Goal: Task Accomplishment & Management: Complete application form

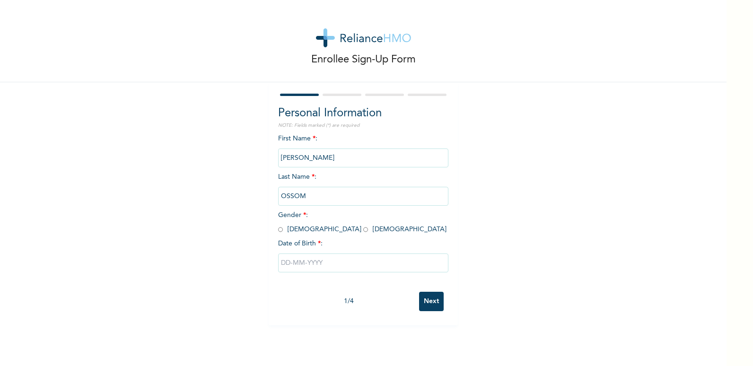
click at [278, 229] on input "radio" at bounding box center [280, 229] width 5 height 9
radio input "true"
click at [285, 263] on input "text" at bounding box center [363, 262] width 170 height 19
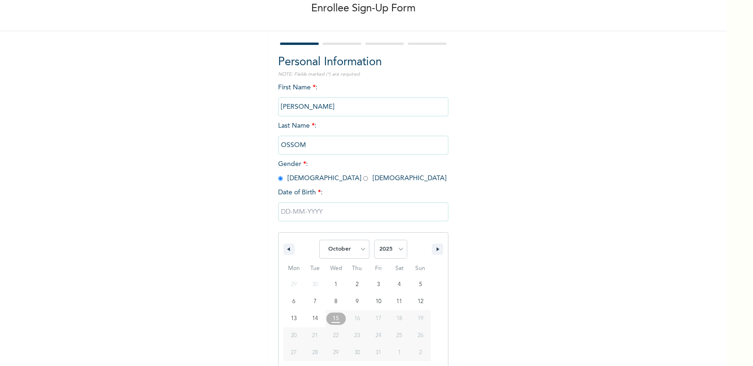
scroll to position [64, 0]
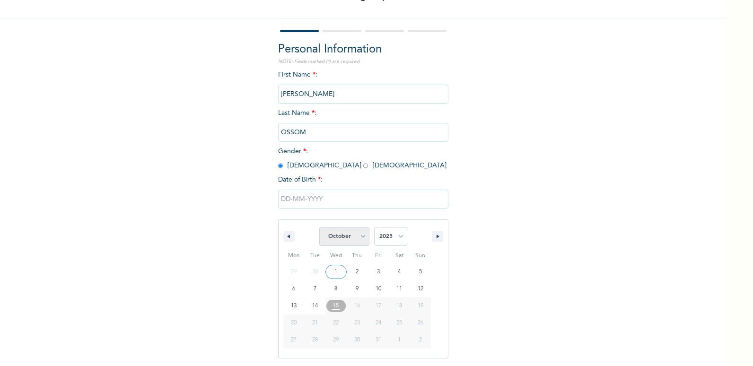
click at [360, 238] on select "January February March April May June July August September October November De…" at bounding box center [344, 236] width 50 height 19
click at [319, 227] on select "January February March April May June July August September October November De…" at bounding box center [344, 236] width 50 height 19
select select "9"
click at [284, 197] on input "text" at bounding box center [363, 199] width 170 height 19
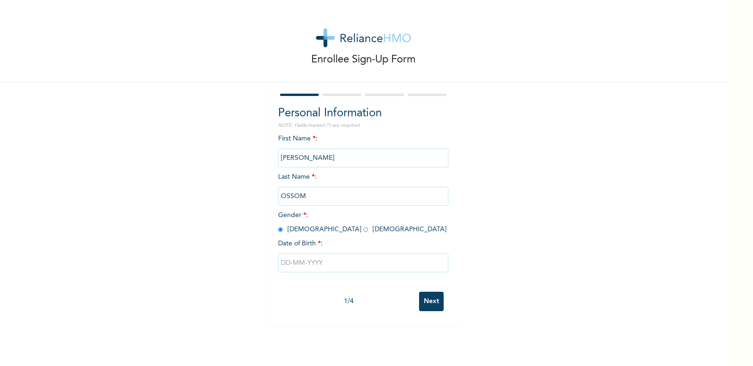
click at [312, 261] on input "text" at bounding box center [363, 262] width 170 height 19
select select "9"
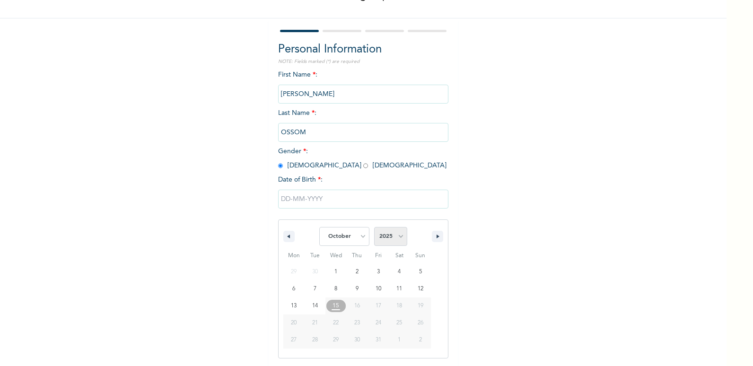
click at [393, 238] on select "2025 2024 2023 2022 2021 2020 2019 2018 2017 2016 2015 2014 2013 2012 2011 2010…" at bounding box center [390, 236] width 33 height 19
select select "1980"
click at [374, 227] on select "2025 2024 2023 2022 2021 2020 2019 2018 2017 2016 2015 2014 2013 2012 2011 2010…" at bounding box center [390, 236] width 33 height 19
click at [357, 242] on select "January February March April May June July August September October November De…" at bounding box center [344, 236] width 50 height 19
select select "11"
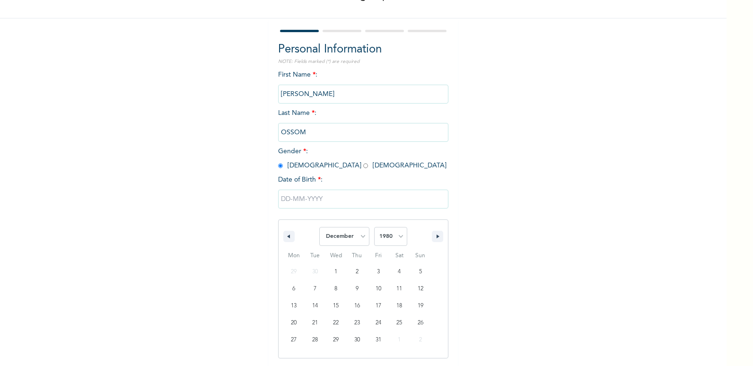
click at [319, 227] on select "January February March April May June July August September October November De…" at bounding box center [344, 236] width 50 height 19
type input "[DATE]"
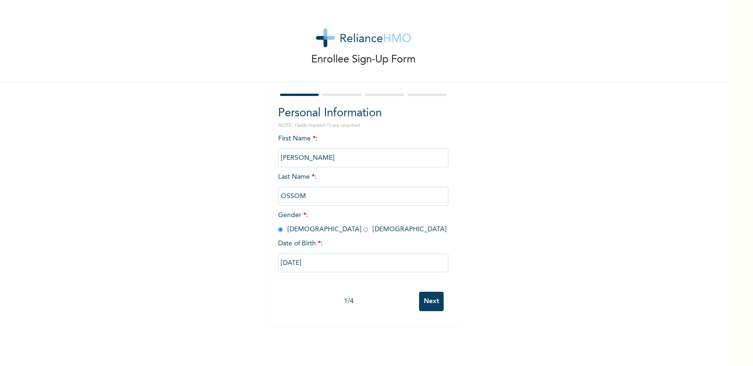
click at [422, 303] on input "Next" at bounding box center [431, 301] width 25 height 19
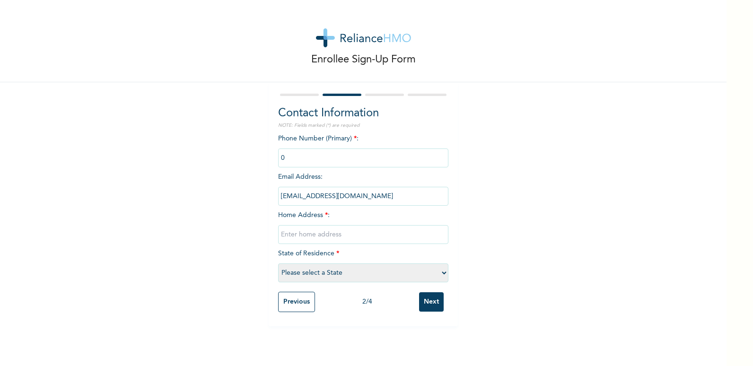
click at [315, 159] on input "phone" at bounding box center [363, 157] width 170 height 19
click at [286, 159] on input "phone" at bounding box center [363, 157] width 170 height 19
click at [297, 154] on input "phone" at bounding box center [363, 157] width 170 height 19
click at [294, 157] on input "phone" at bounding box center [363, 157] width 170 height 19
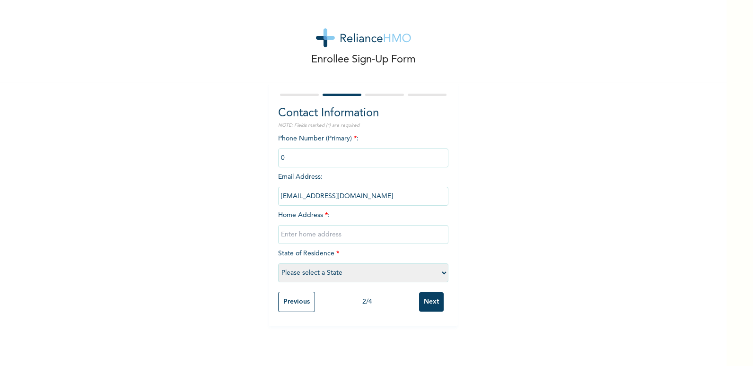
click at [431, 158] on input "phone" at bounding box center [363, 157] width 170 height 19
click at [322, 163] on input "phone" at bounding box center [363, 157] width 170 height 19
click at [339, 234] on input "text" at bounding box center [363, 234] width 170 height 19
click at [329, 235] on input "text" at bounding box center [363, 234] width 170 height 19
click at [304, 160] on input "phone" at bounding box center [363, 157] width 170 height 19
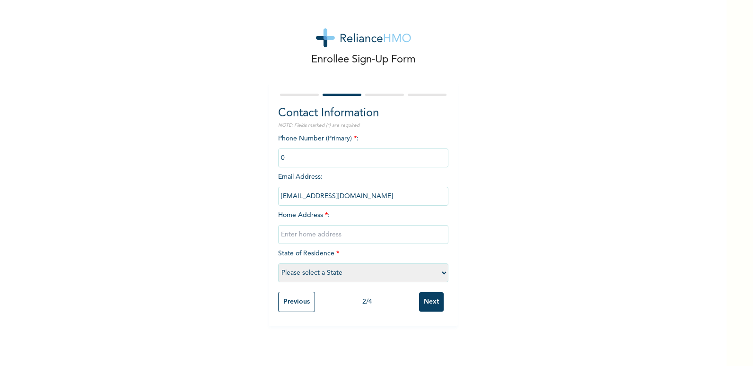
click at [315, 158] on input "phone" at bounding box center [363, 157] width 170 height 19
drag, startPoint x: 315, startPoint y: 158, endPoint x: 286, endPoint y: 163, distance: 29.3
click at [286, 163] on input "phone" at bounding box center [363, 157] width 170 height 19
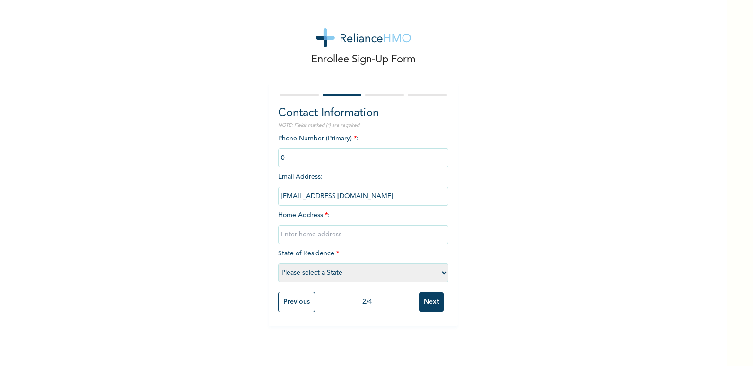
click at [286, 160] on input "phone" at bounding box center [363, 157] width 170 height 19
click at [286, 159] on input "phone" at bounding box center [363, 157] width 170 height 19
click at [286, 158] on input "phone" at bounding box center [363, 157] width 170 height 19
click at [297, 155] on input "phone" at bounding box center [363, 157] width 170 height 19
click at [298, 155] on input "phone" at bounding box center [363, 157] width 170 height 19
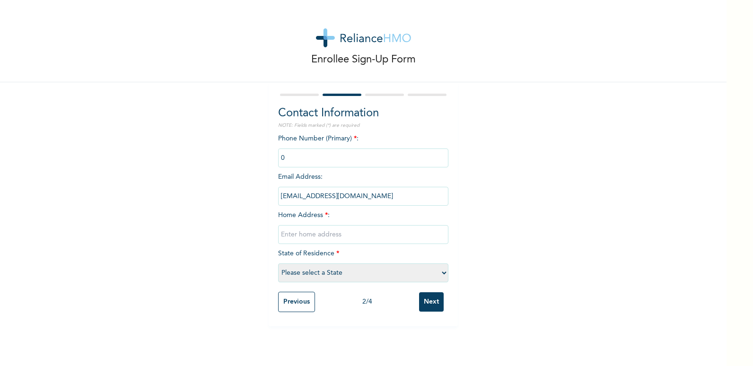
click at [299, 155] on input "phone" at bounding box center [363, 157] width 170 height 19
click at [300, 157] on input "phone" at bounding box center [363, 157] width 170 height 19
click at [303, 170] on div "Phone Number (Primary) * : Email Address : [EMAIL_ADDRESS][DOMAIN_NAME] Home Ad…" at bounding box center [363, 210] width 170 height 153
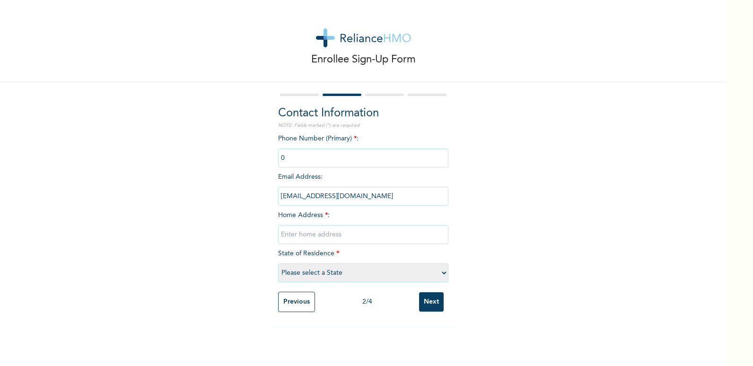
click at [316, 163] on input "phone" at bounding box center [363, 157] width 170 height 19
drag, startPoint x: 402, startPoint y: 160, endPoint x: 462, endPoint y: 124, distance: 69.7
click at [462, 124] on div "Enrollee Sign-Up Form Contact Information NOTE: Fields marked (*) are required …" at bounding box center [363, 163] width 726 height 326
click at [326, 236] on input "text" at bounding box center [363, 234] width 170 height 19
type input "E"
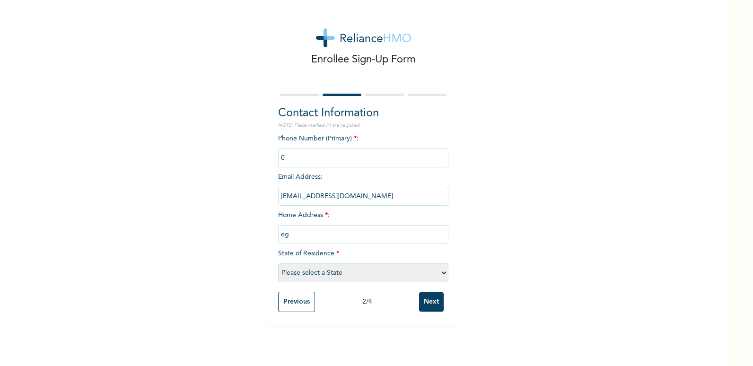
type input "e"
click at [441, 273] on select "Please select a State [PERSON_NAME] (FCT) [PERSON_NAME] Ibom [GEOGRAPHIC_DATA] …" at bounding box center [363, 272] width 170 height 19
select select "33"
click at [278, 263] on select "Please select a State [PERSON_NAME] (FCT) [PERSON_NAME] Ibom [GEOGRAPHIC_DATA] …" at bounding box center [363, 272] width 170 height 19
click at [323, 237] on input "text" at bounding box center [363, 234] width 170 height 19
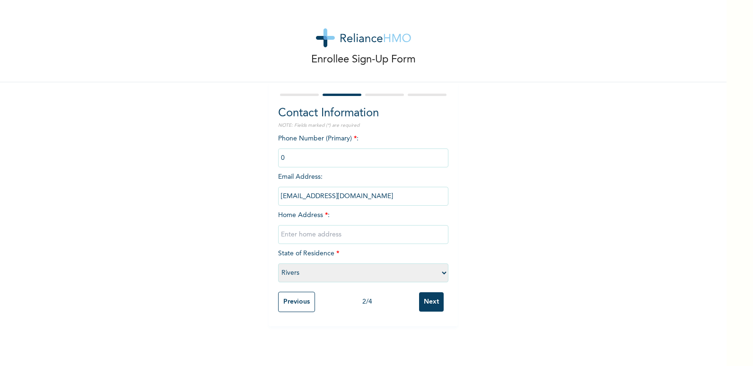
type input "f"
click at [381, 234] on input "Flat [GEOGRAPHIC_DATA] by Abattoirs" at bounding box center [363, 234] width 170 height 19
click at [306, 158] on input "phone" at bounding box center [363, 157] width 170 height 19
click at [383, 235] on input "Flat [GEOGRAPHIC_DATA] by Abattoirs" at bounding box center [363, 234] width 170 height 19
type input "F"
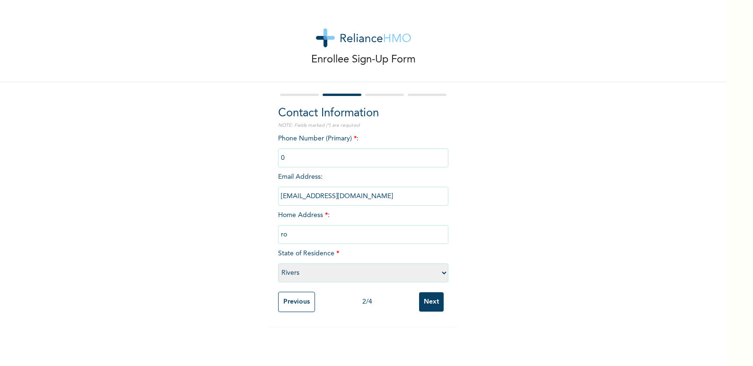
type input "r"
type input "N"
type input "F"
type input "f"
click at [344, 232] on input "text" at bounding box center [363, 234] width 170 height 19
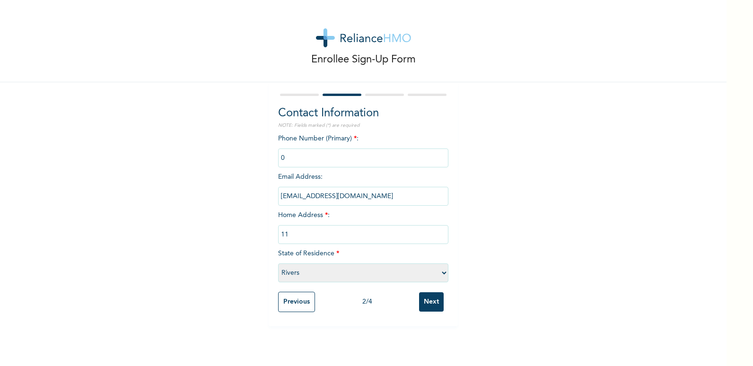
click at [312, 154] on input "phone" at bounding box center [363, 157] width 170 height 19
drag, startPoint x: 312, startPoint y: 154, endPoint x: 312, endPoint y: 159, distance: 5.2
click at [312, 159] on input "phone" at bounding box center [363, 157] width 170 height 19
click at [240, 206] on div "Enrollee Sign-Up Form Contact Information NOTE: Fields marked (*) are required …" at bounding box center [363, 163] width 726 height 326
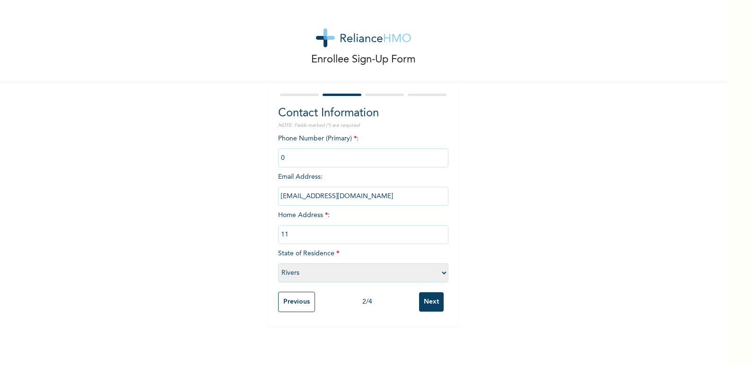
click at [299, 236] on input "11" at bounding box center [363, 234] width 170 height 19
type input "[STREET_ADDRESS],off Elioparanwo New Lay-out"
click at [433, 300] on input "Next" at bounding box center [431, 301] width 25 height 19
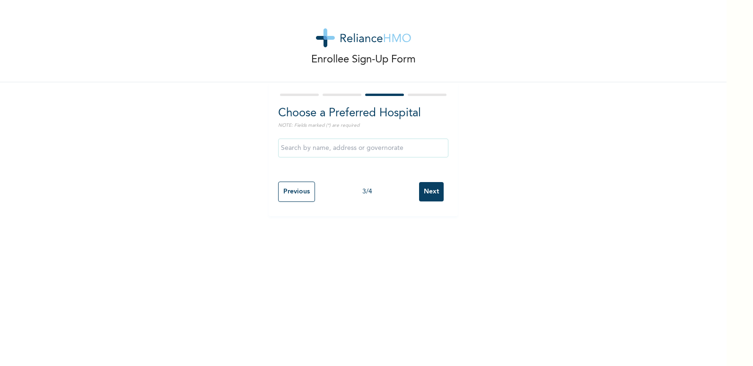
click at [358, 146] on input "text" at bounding box center [363, 148] width 170 height 19
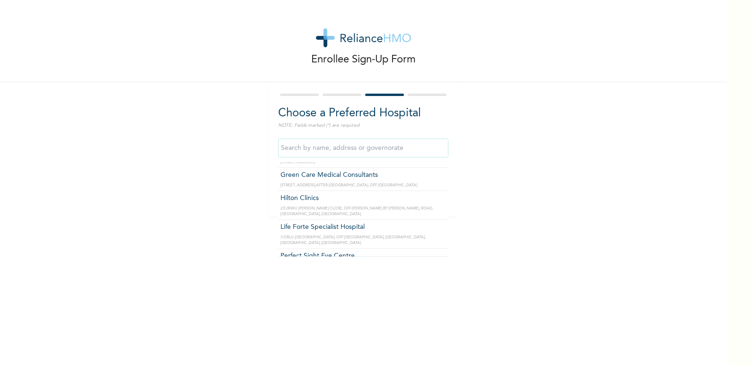
scroll to position [284, 0]
type input "Life Forte Specialist Hospital"
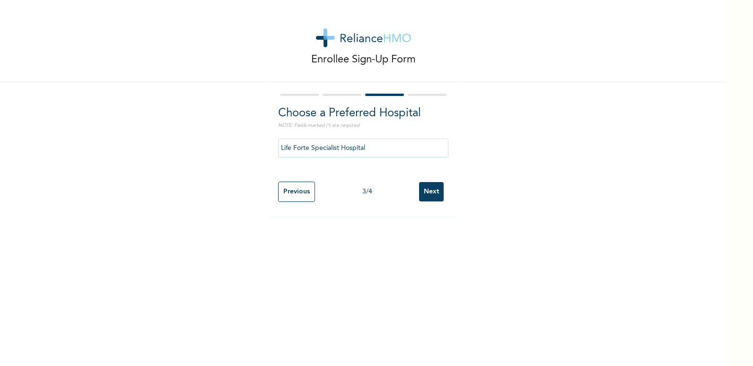
click at [433, 195] on input "Next" at bounding box center [431, 191] width 25 height 19
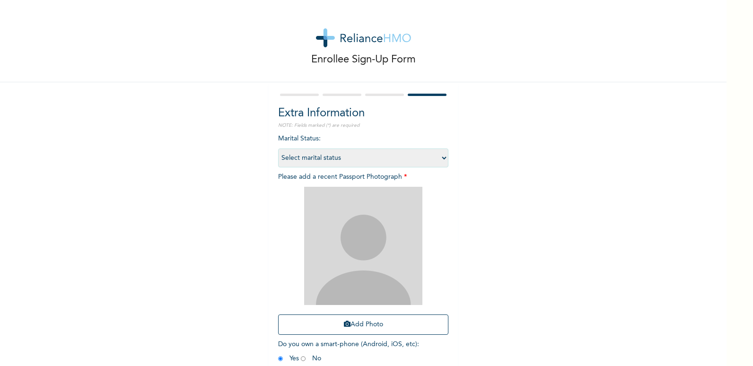
scroll to position [47, 0]
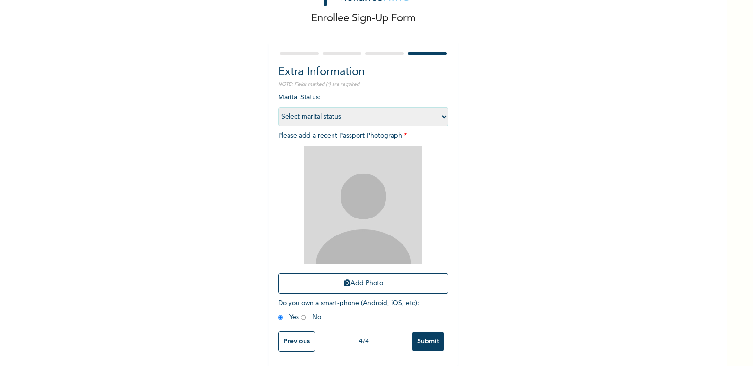
click at [439, 110] on select "Select marital status [DEMOGRAPHIC_DATA] Married [DEMOGRAPHIC_DATA] Widow/[DEMO…" at bounding box center [363, 116] width 170 height 19
select select "2"
click at [278, 107] on select "Select marital status [DEMOGRAPHIC_DATA] Married [DEMOGRAPHIC_DATA] Widow/[DEMO…" at bounding box center [363, 116] width 170 height 19
click at [355, 277] on button "Add Photo" at bounding box center [363, 283] width 170 height 20
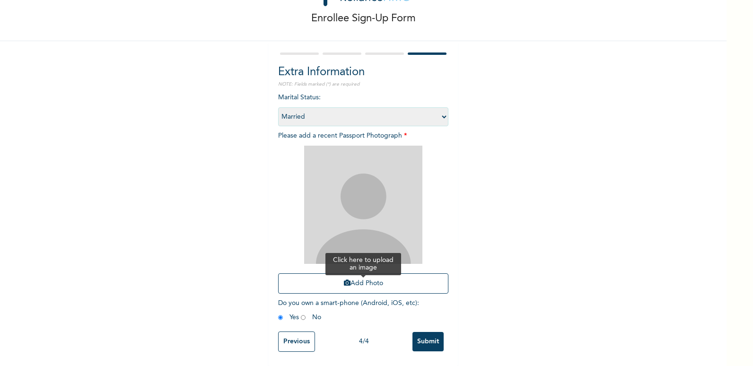
click at [372, 280] on button "Add Photo" at bounding box center [363, 283] width 170 height 20
click at [299, 338] on input "Previous" at bounding box center [296, 341] width 37 height 20
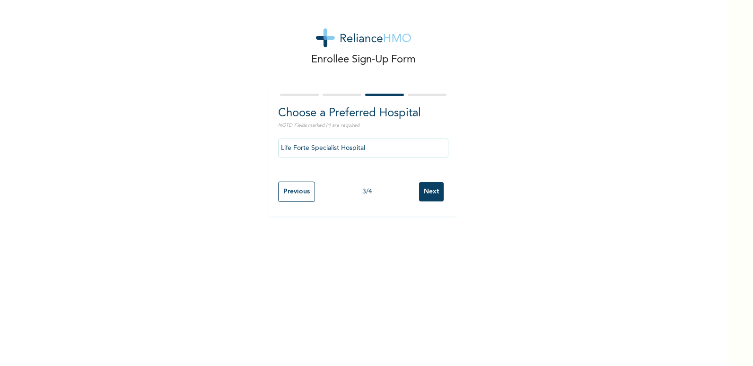
click at [436, 150] on input "Life Forte Specialist Hospital" at bounding box center [363, 148] width 170 height 19
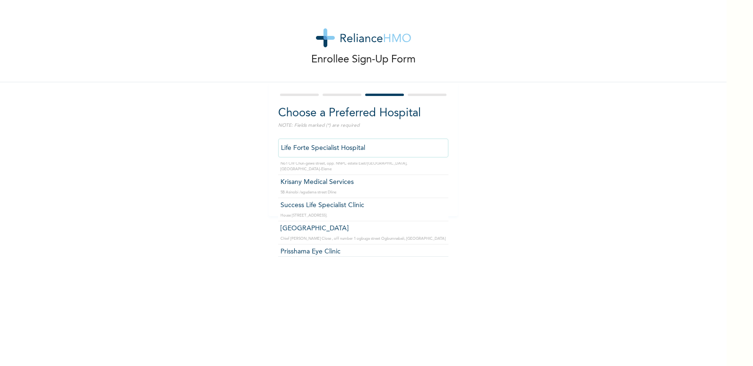
scroll to position [2553, 0]
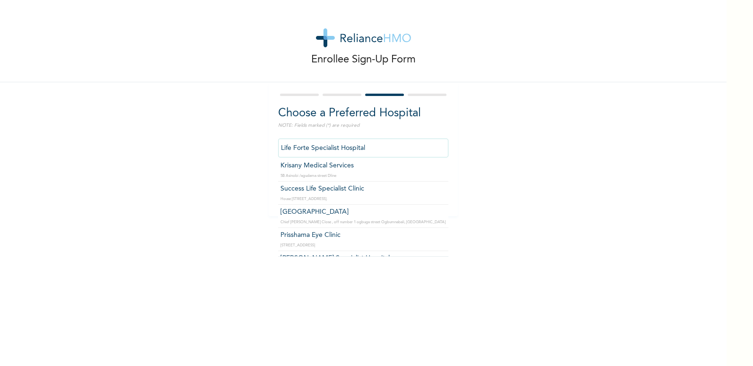
click at [229, 221] on div "Enrollee Sign-Up Form Choose a Preferred Hospital NOTE: Fields marked (*) are r…" at bounding box center [363, 183] width 726 height 366
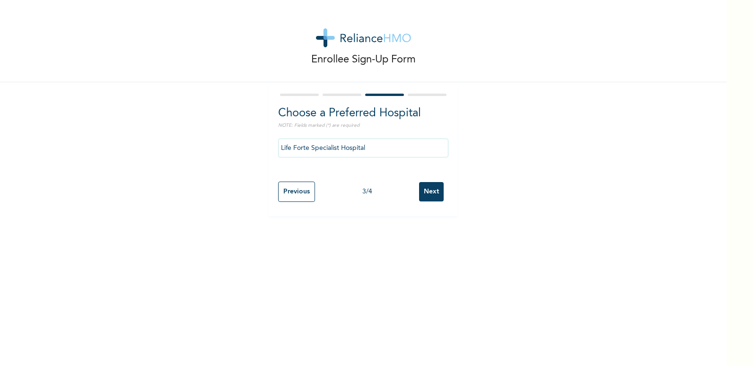
click at [285, 195] on input "Previous" at bounding box center [296, 192] width 37 height 20
select select "33"
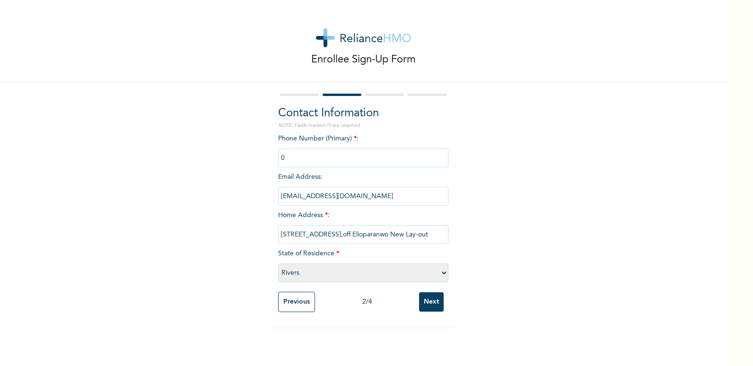
click at [297, 298] on input "Previous" at bounding box center [296, 302] width 37 height 20
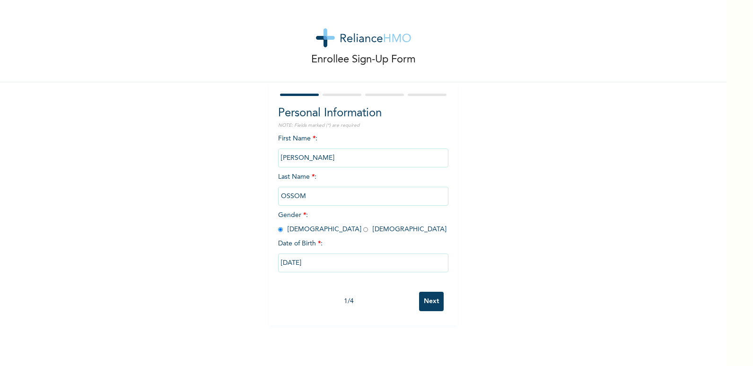
click at [429, 299] on input "Next" at bounding box center [431, 301] width 25 height 19
select select "33"
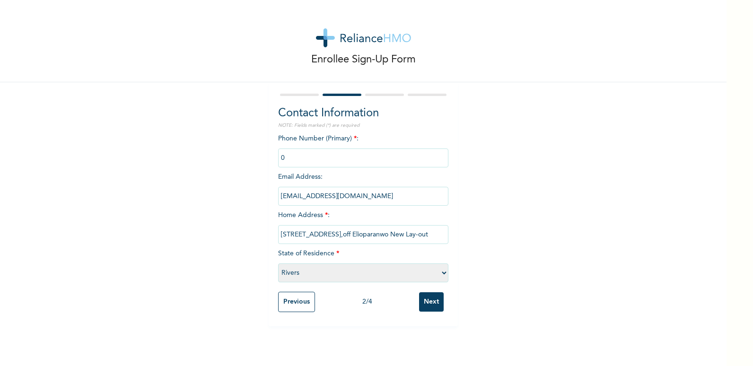
click at [428, 303] on input "Next" at bounding box center [431, 301] width 25 height 19
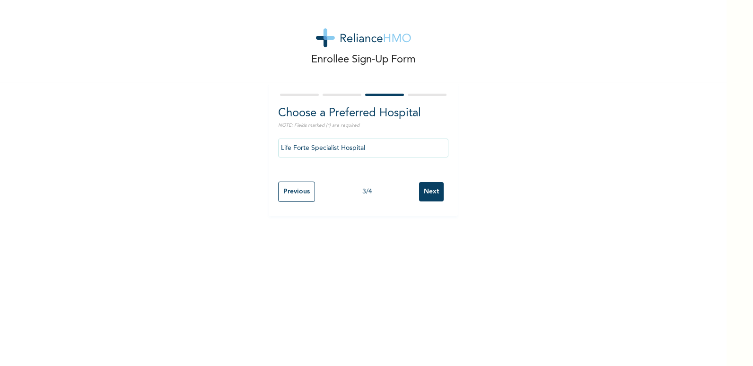
click at [422, 191] on input "Next" at bounding box center [431, 191] width 25 height 19
select select "2"
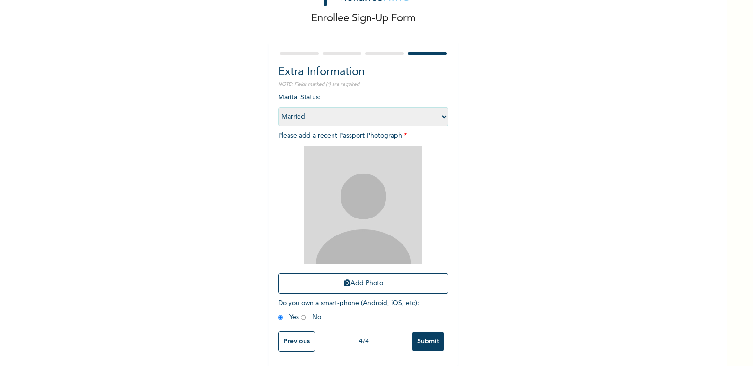
scroll to position [48, 0]
click at [344, 279] on icon "button" at bounding box center [347, 282] width 7 height 7
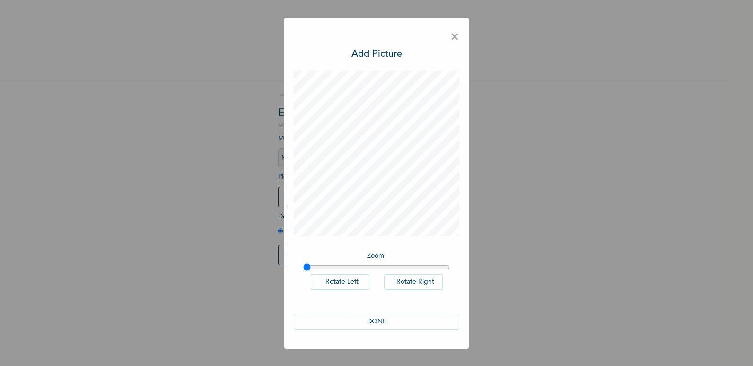
click at [380, 322] on button "DONE" at bounding box center [376, 322] width 165 height 16
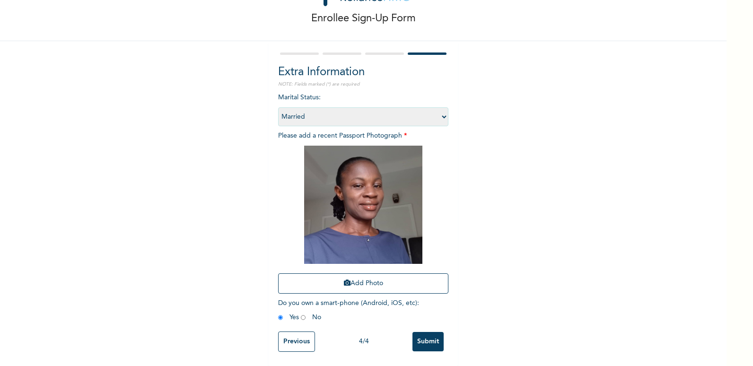
scroll to position [48, 0]
click at [426, 338] on input "Submit" at bounding box center [427, 341] width 31 height 19
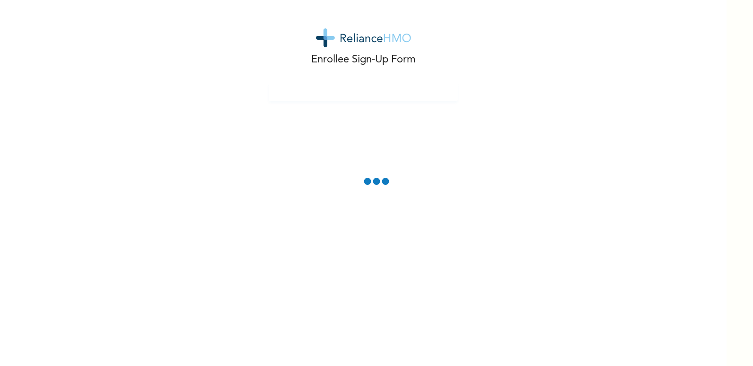
scroll to position [0, 0]
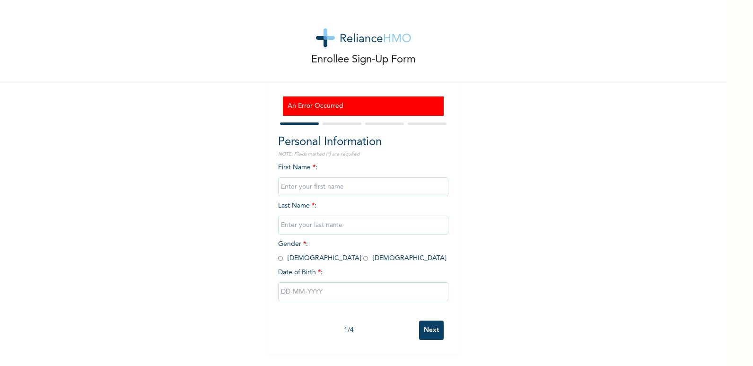
click at [432, 327] on input "Next" at bounding box center [431, 330] width 25 height 19
click at [495, 237] on div "Enrollee Sign-Up Form An Error Occurred Personal Information NOTE: Fields marke…" at bounding box center [363, 177] width 726 height 354
click at [335, 182] on input "text" at bounding box center [363, 186] width 170 height 19
type input "[PERSON_NAME]"
type input "OSSOM"
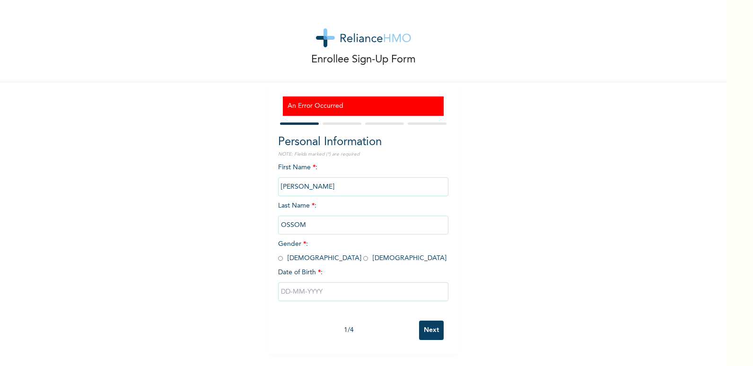
click at [278, 258] on input "radio" at bounding box center [280, 258] width 5 height 9
radio input "true"
click at [303, 292] on input "text" at bounding box center [363, 291] width 170 height 19
select select "9"
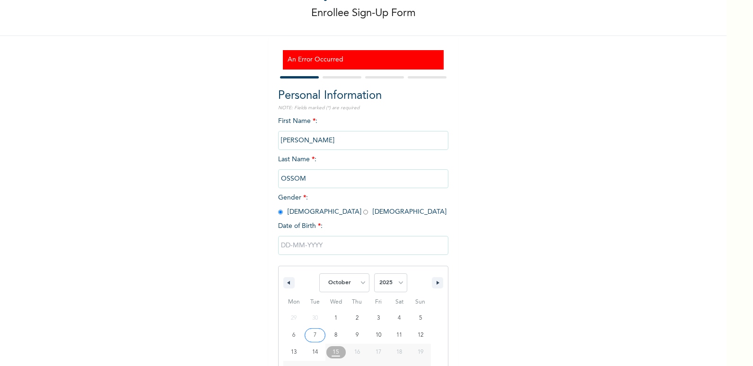
scroll to position [93, 0]
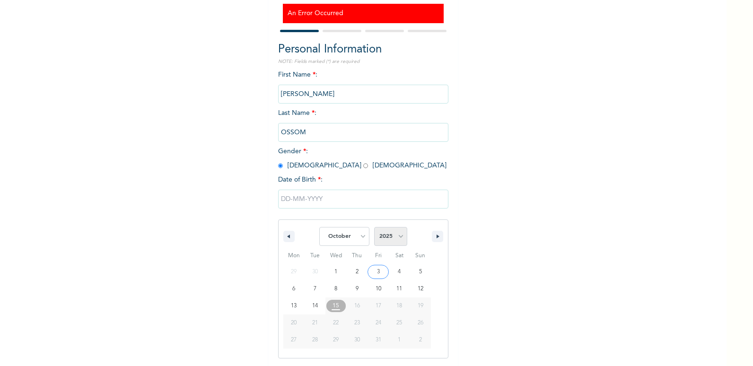
click at [396, 238] on select "2025 2024 2023 2022 2021 2020 2019 2018 2017 2016 2015 2014 2013 2012 2011 2010…" at bounding box center [390, 236] width 33 height 19
select select "1980"
click at [374, 227] on select "2025 2024 2023 2022 2021 2020 2019 2018 2017 2016 2015 2014 2013 2012 2011 2010…" at bounding box center [390, 236] width 33 height 19
click at [357, 237] on select "January February March April May June July August September October November De…" at bounding box center [344, 236] width 50 height 19
select select "11"
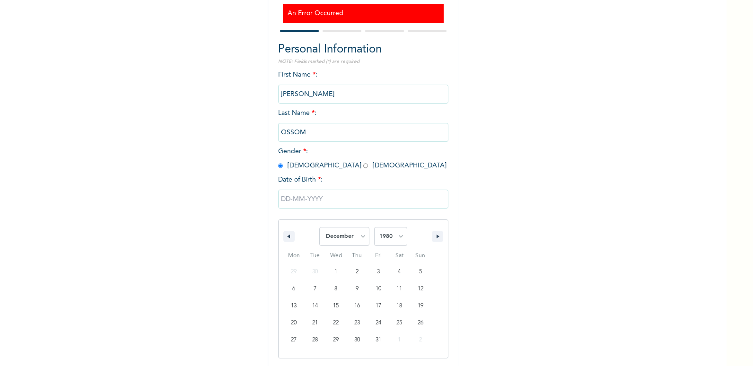
click at [319, 227] on select "January February March April May June July August September October November De…" at bounding box center [344, 236] width 50 height 19
type input "[DATE]"
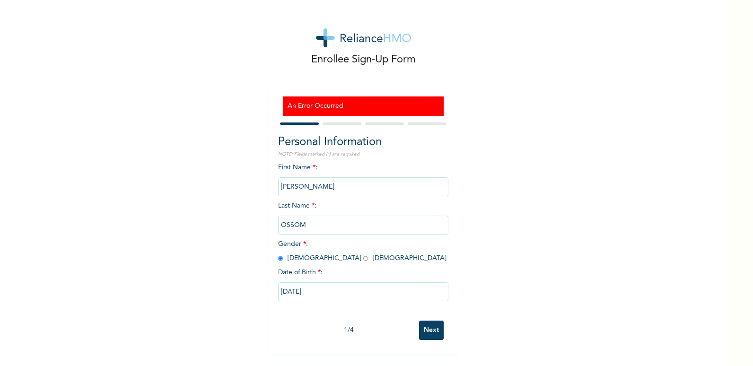
scroll to position [0, 0]
click at [422, 329] on input "Next" at bounding box center [431, 330] width 25 height 19
